Goal: Book appointment/travel/reservation

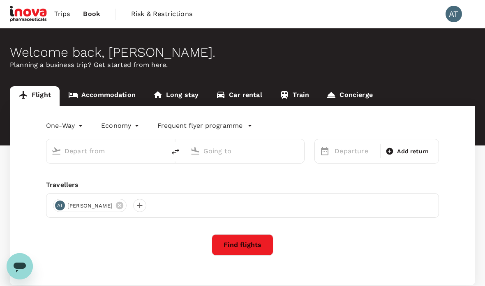
click at [90, 93] on link "Accommodation" at bounding box center [102, 96] width 85 height 20
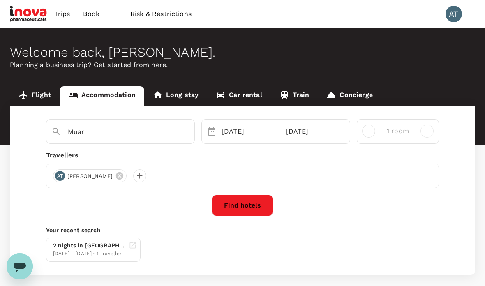
type input "The [GEOGRAPHIC_DATA]"
click at [91, 19] on link "Book" at bounding box center [91, 14] width 30 height 28
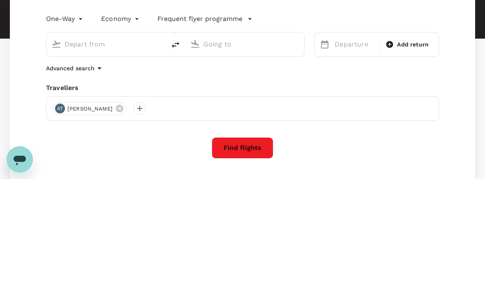
type input "Kuala Lumpur Intl ([GEOGRAPHIC_DATA])"
type input "Kuching, [GEOGRAPHIC_DATA] (any)"
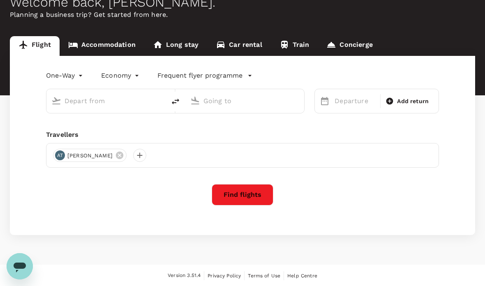
type input "Kuala Lumpur Intl ([GEOGRAPHIC_DATA])"
type input "Kuching, [GEOGRAPHIC_DATA] (any)"
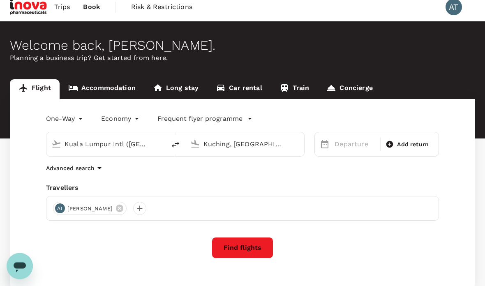
scroll to position [0, 0]
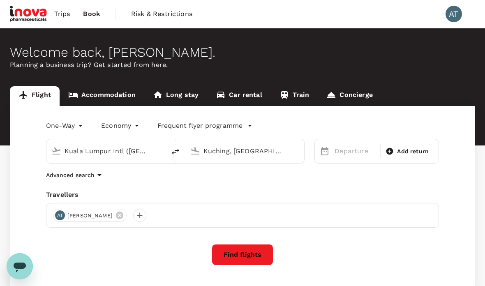
click at [62, 14] on span "Trips" at bounding box center [62, 14] width 16 height 10
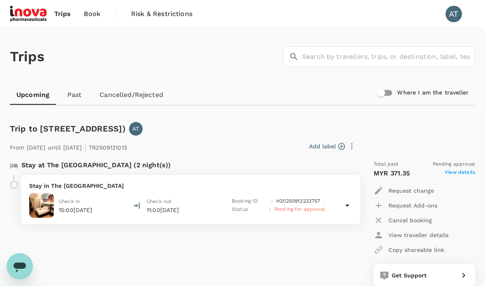
click at [464, 173] on span "View details" at bounding box center [460, 174] width 30 height 10
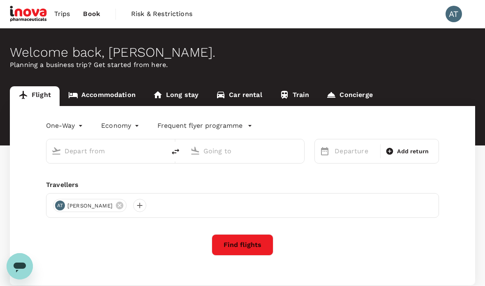
type input "Kuala Lumpur Intl ([GEOGRAPHIC_DATA])"
type input "Kuching, [GEOGRAPHIC_DATA] (any)"
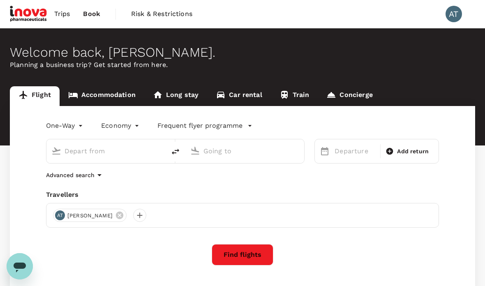
type input "Kuala Lumpur Intl ([GEOGRAPHIC_DATA])"
type input "Kuching, [GEOGRAPHIC_DATA] (any)"
click at [64, 11] on span "Trips" at bounding box center [62, 14] width 16 height 10
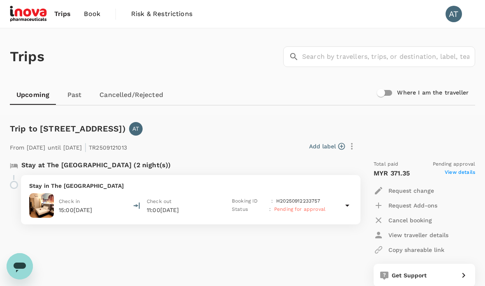
click at [74, 98] on link "Past" at bounding box center [74, 95] width 37 height 20
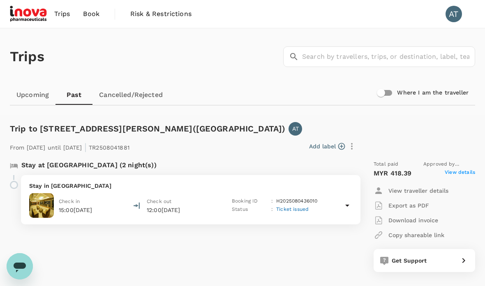
click at [23, 96] on link "Upcoming" at bounding box center [33, 95] width 46 height 20
